Goal: Task Accomplishment & Management: Manage account settings

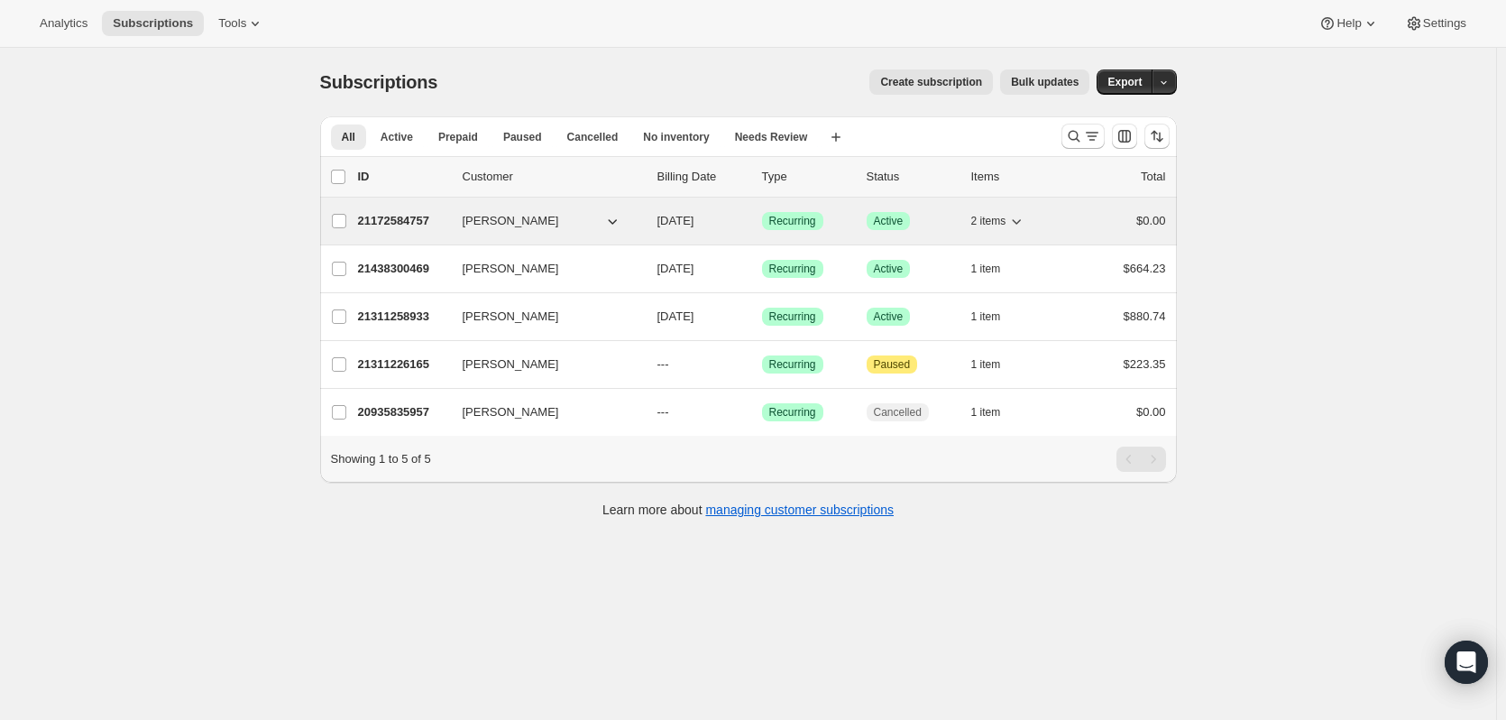
click at [395, 219] on p "21172584757" at bounding box center [403, 221] width 90 height 18
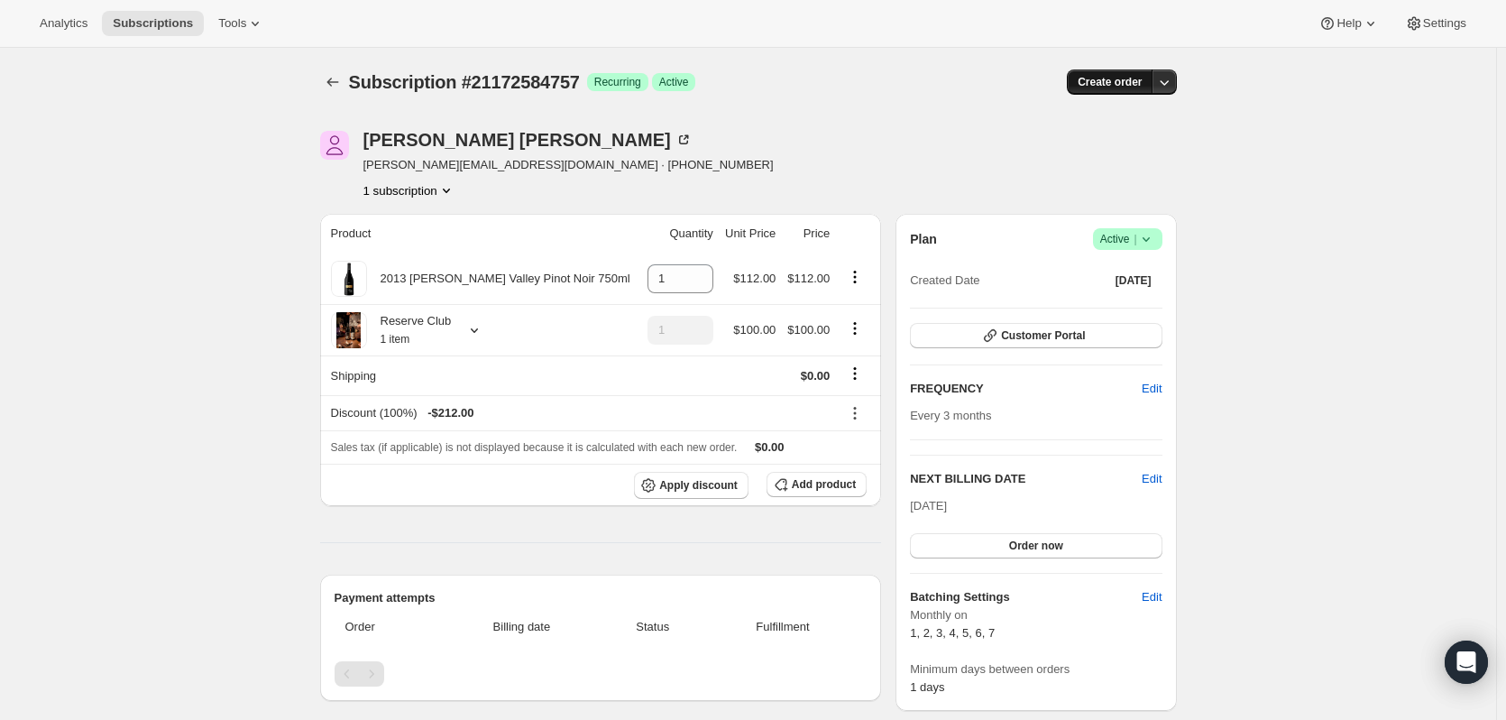
click at [1117, 78] on span "Create order" at bounding box center [1110, 82] width 64 height 14
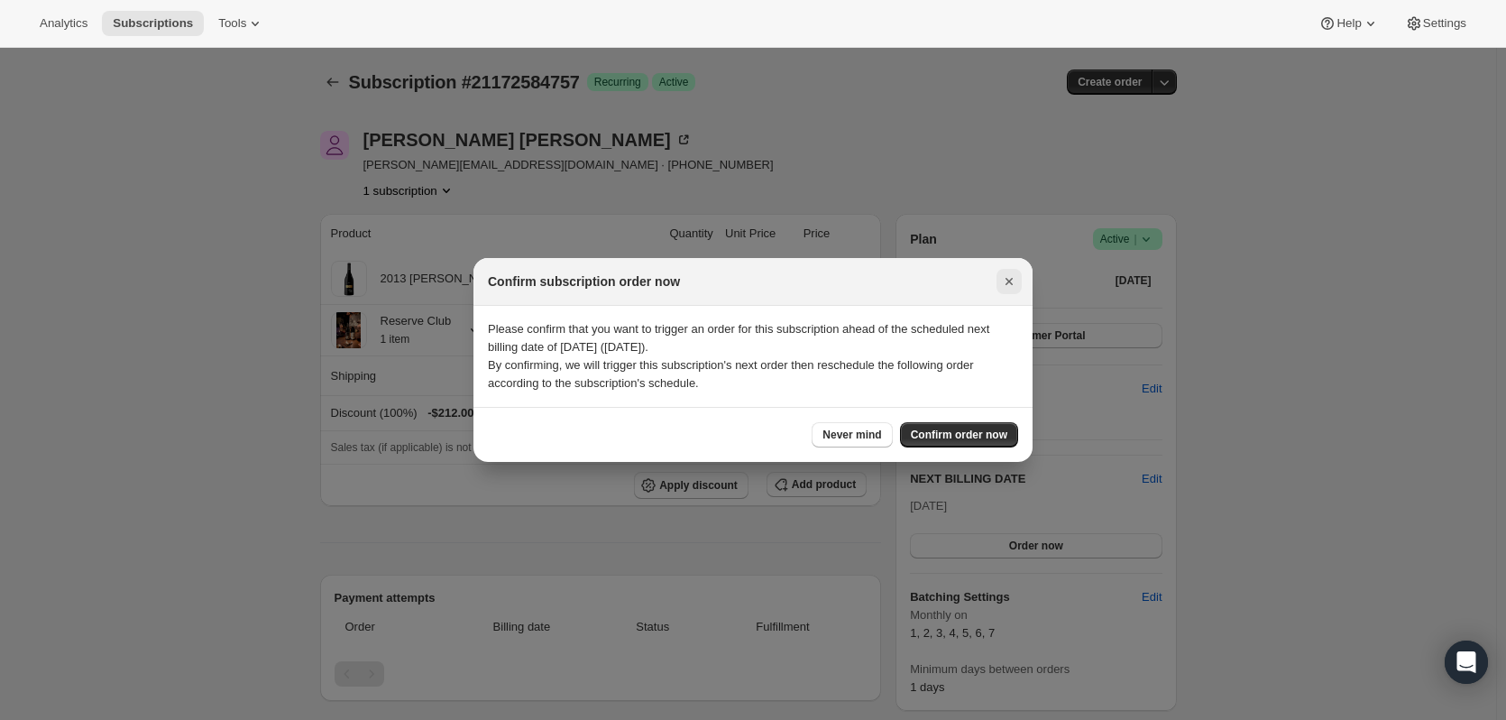
click at [1010, 279] on icon "Close" at bounding box center [1009, 281] width 18 height 18
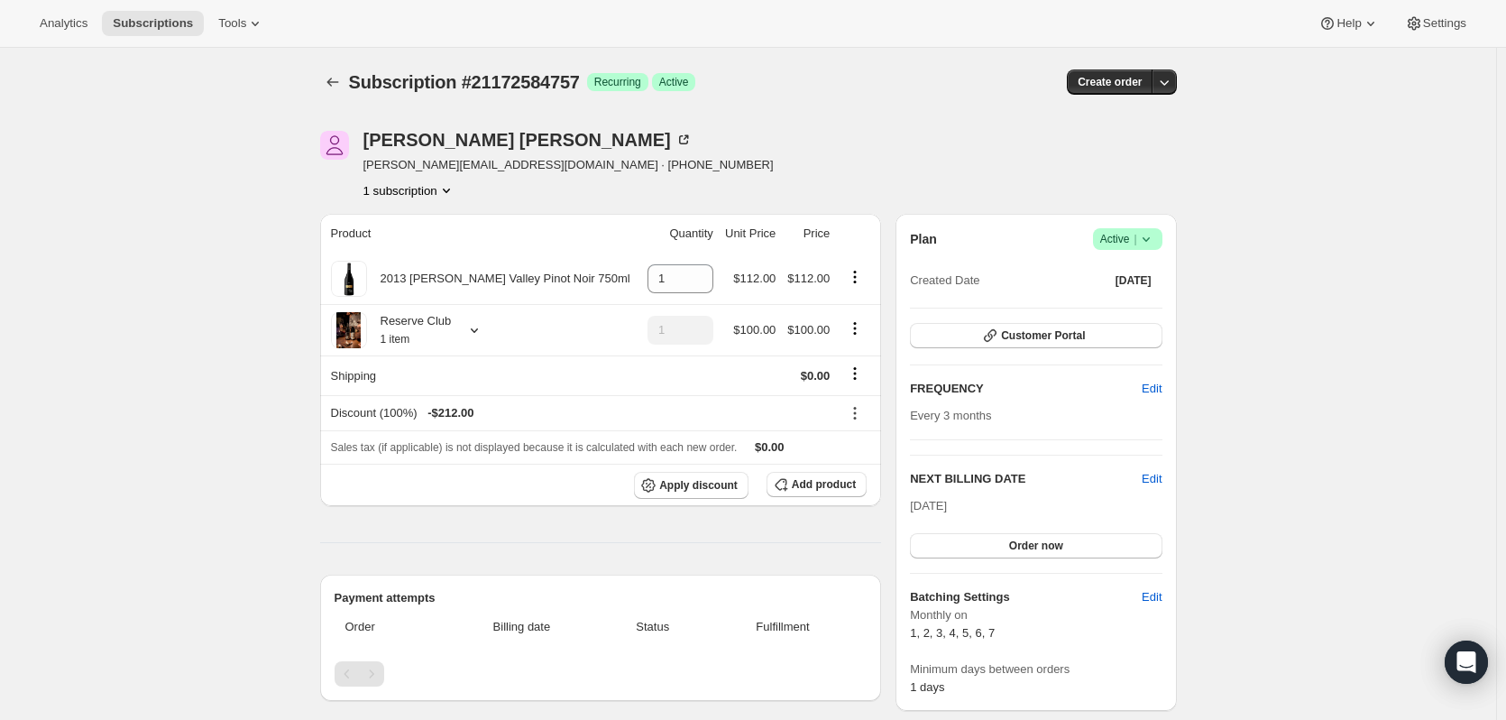
click at [448, 191] on icon "Product actions" at bounding box center [446, 190] width 18 height 18
click at [1338, 309] on div "Subscription #21172584757. This page is ready Subscription #21172584757 Success…" at bounding box center [748, 676] width 1496 height 1256
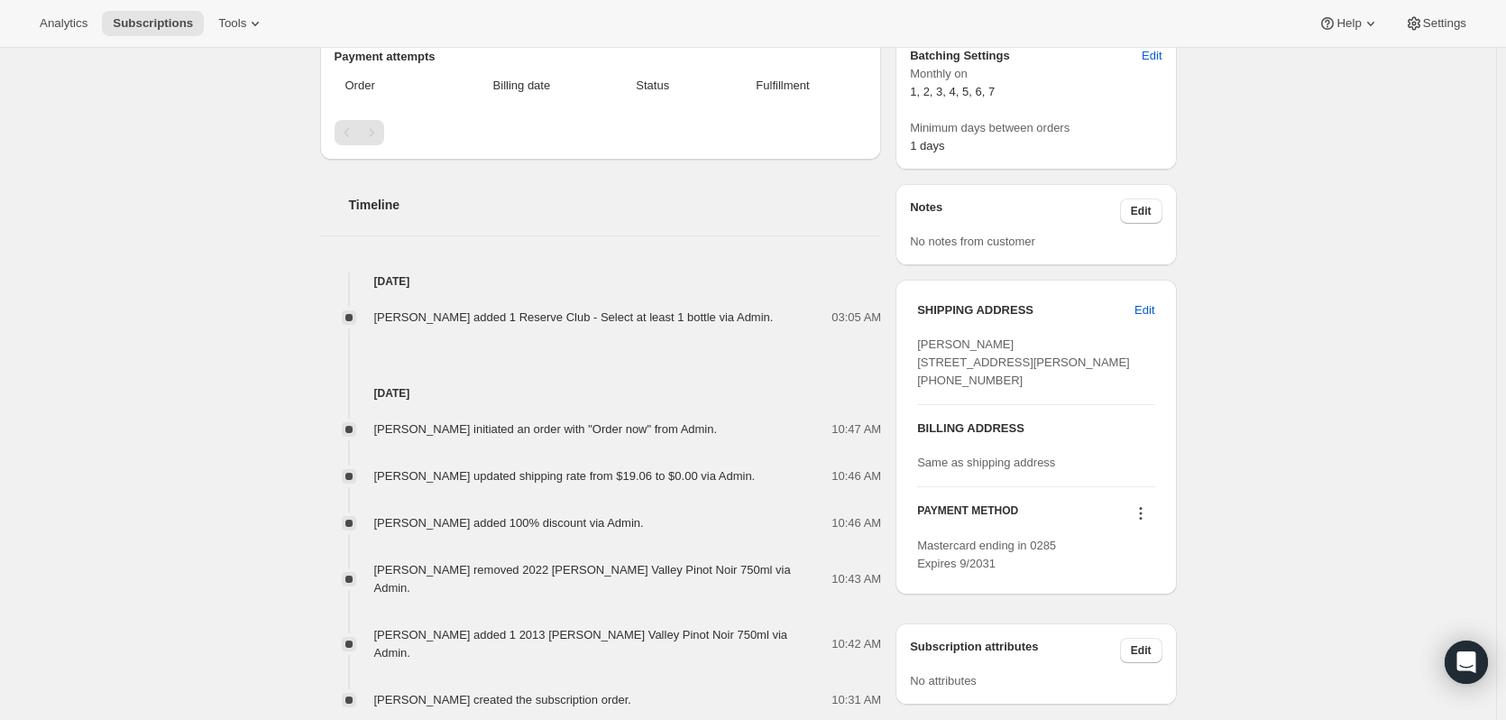
scroll to position [614, 0]
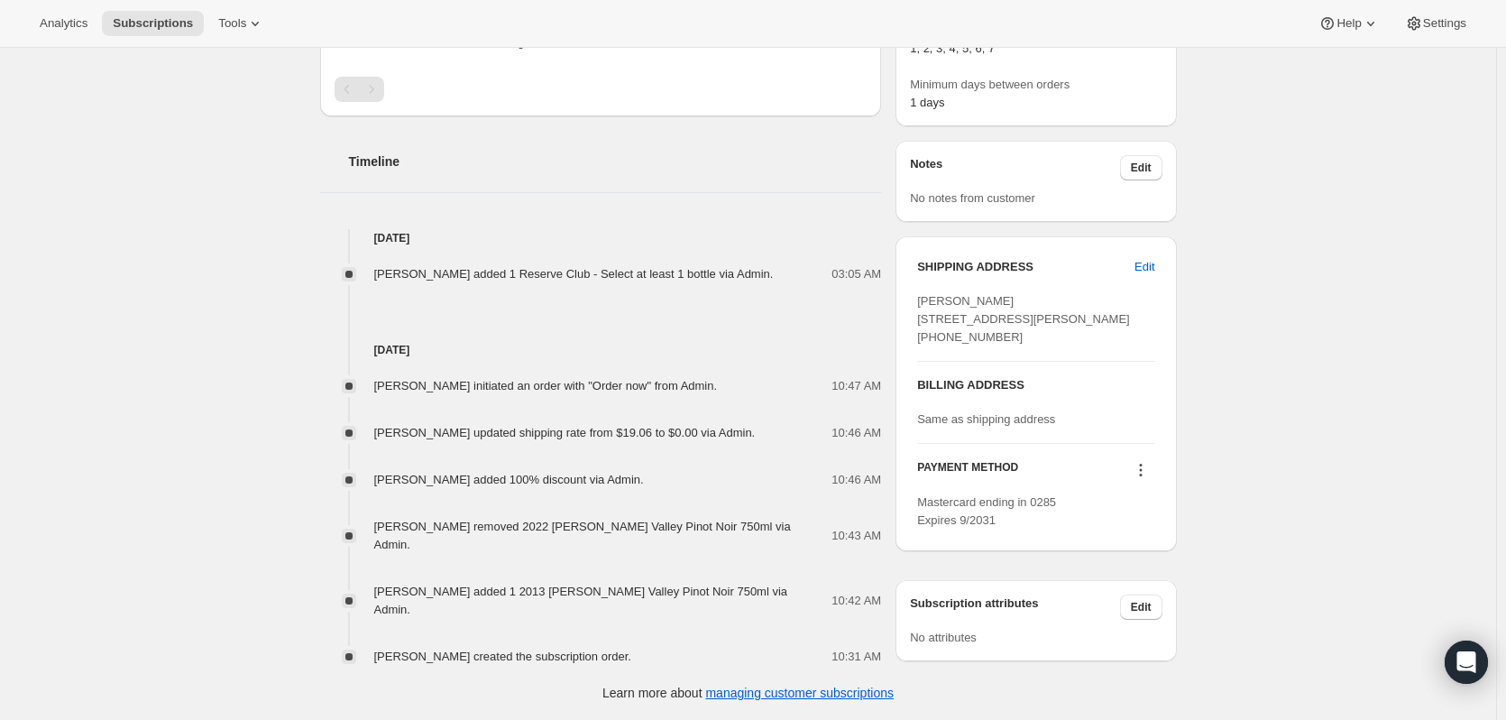
click at [1150, 467] on icon at bounding box center [1141, 470] width 18 height 18
click at [1118, 594] on span "Add credit card" at bounding box center [1120, 601] width 78 height 14
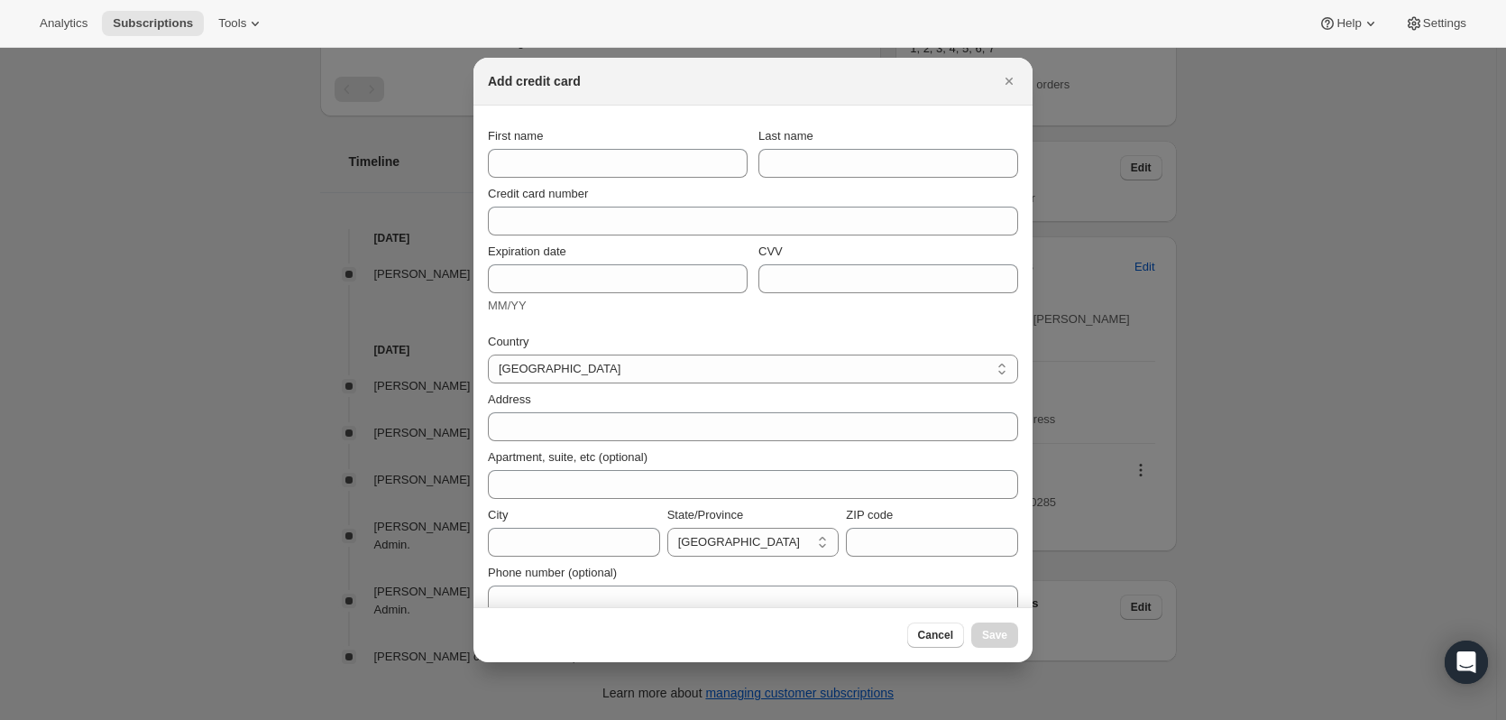
scroll to position [22, 0]
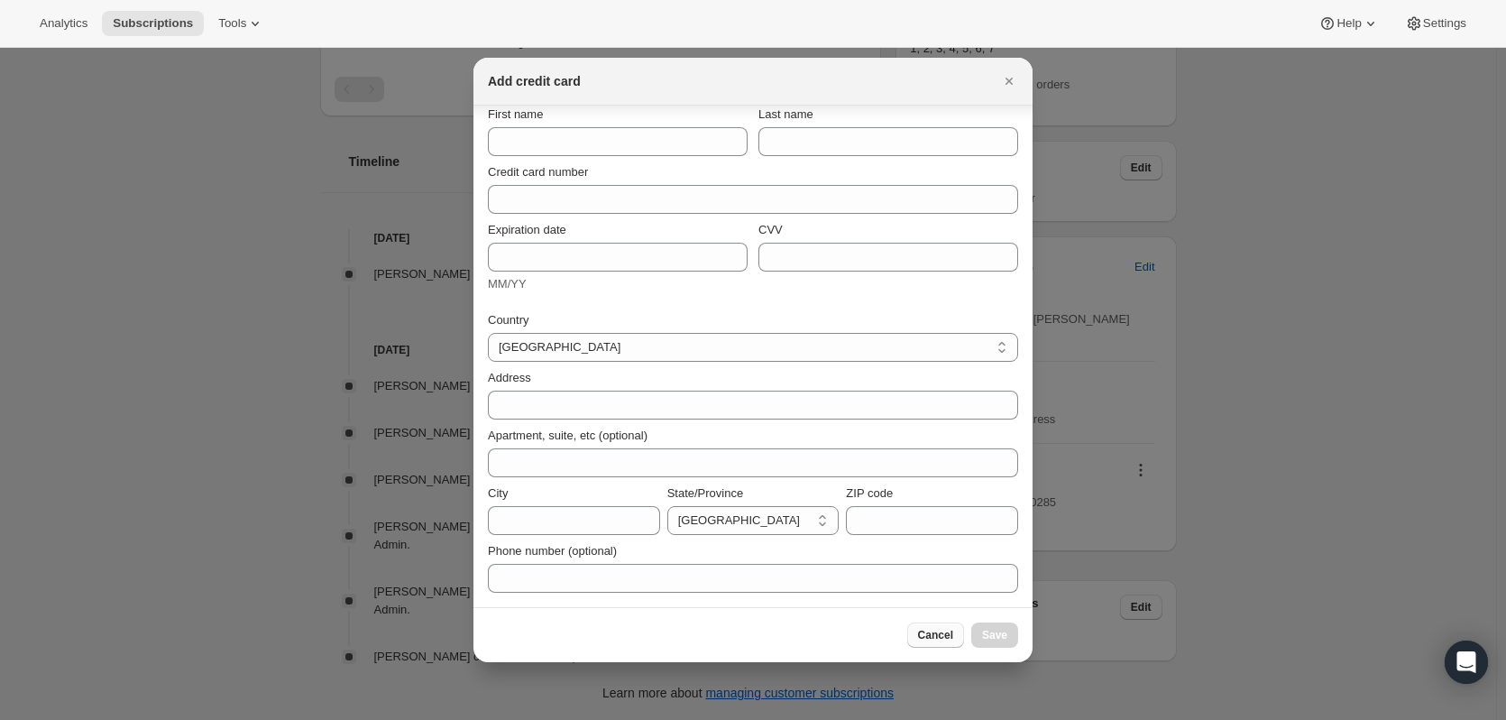
click at [944, 632] on span "Cancel" at bounding box center [935, 635] width 35 height 14
